Goal: Task Accomplishment & Management: Manage account settings

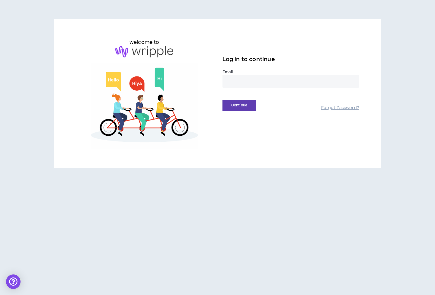
click at [235, 84] on input "email" at bounding box center [291, 81] width 136 height 13
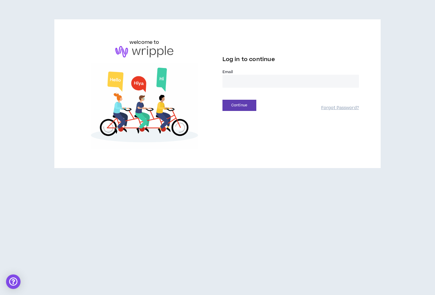
type input "**********"
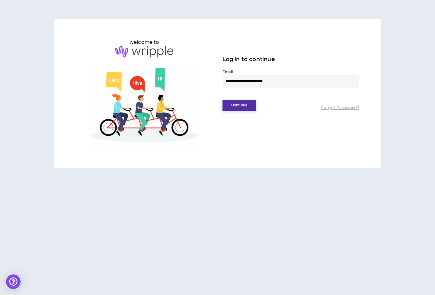
click at [251, 104] on button "Continue" at bounding box center [240, 105] width 34 height 11
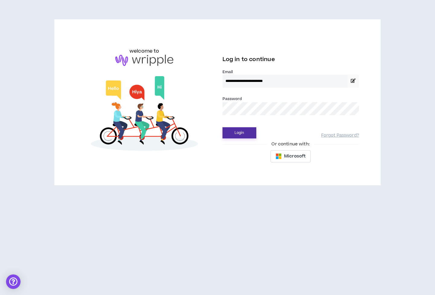
click at [237, 132] on button "Login" at bounding box center [240, 132] width 34 height 11
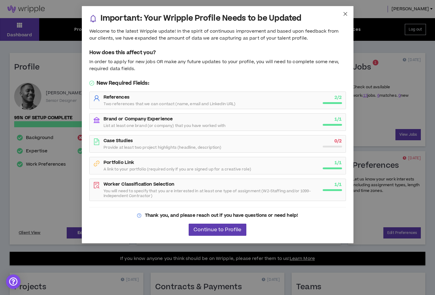
click at [339, 14] on span "Close" at bounding box center [345, 14] width 16 height 16
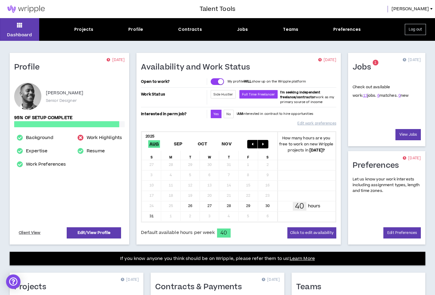
click at [337, 14] on div "Talent Tools [PERSON_NAME]" at bounding box center [217, 9] width 435 height 18
click at [73, 177] on div "Background Expertise Work Preferences Work Highlights Resume" at bounding box center [69, 178] width 117 height 86
click at [245, 30] on div "Jobs" at bounding box center [242, 29] width 11 height 6
